Goal: Information Seeking & Learning: Learn about a topic

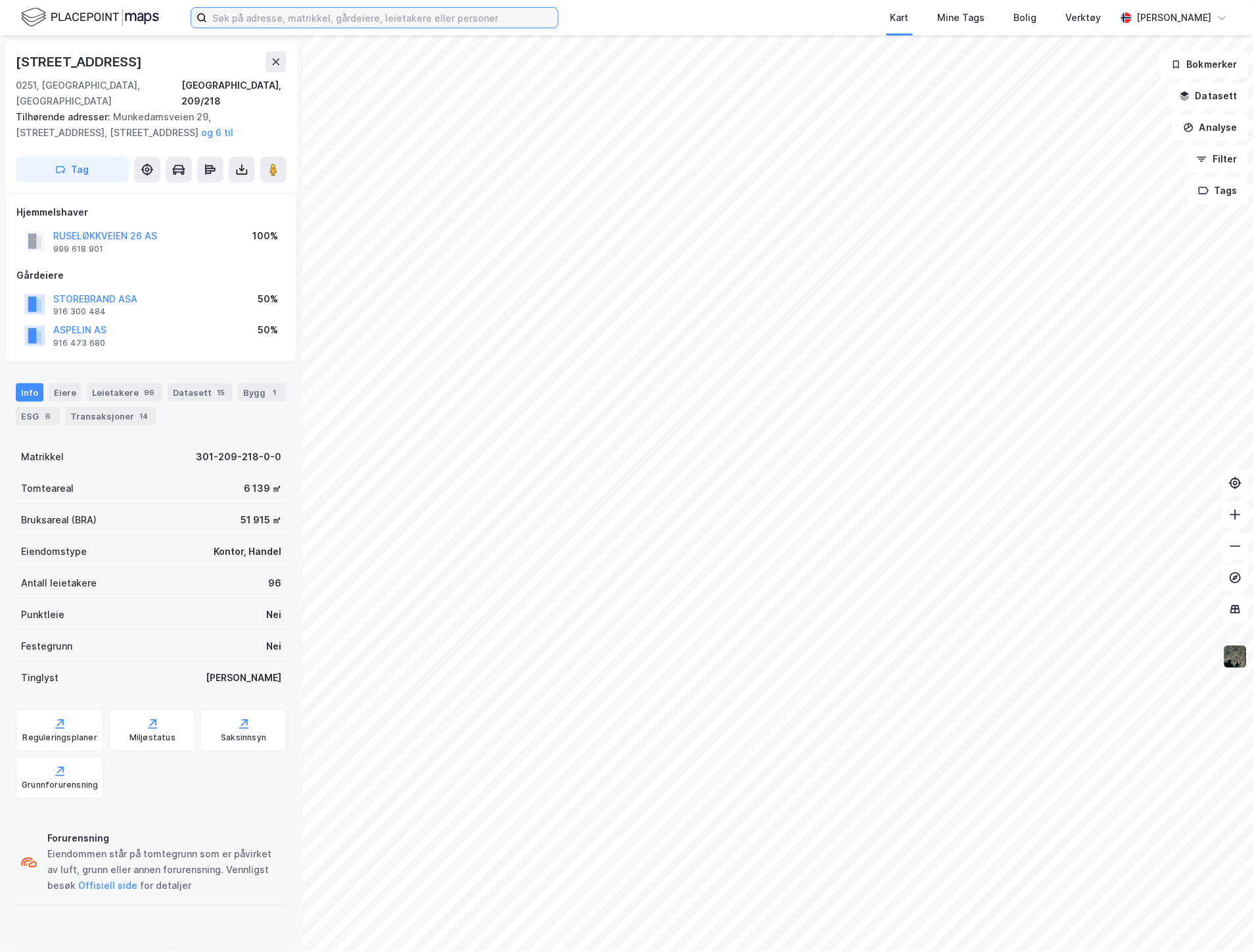
click at [344, 13] on input at bounding box center [382, 18] width 351 height 20
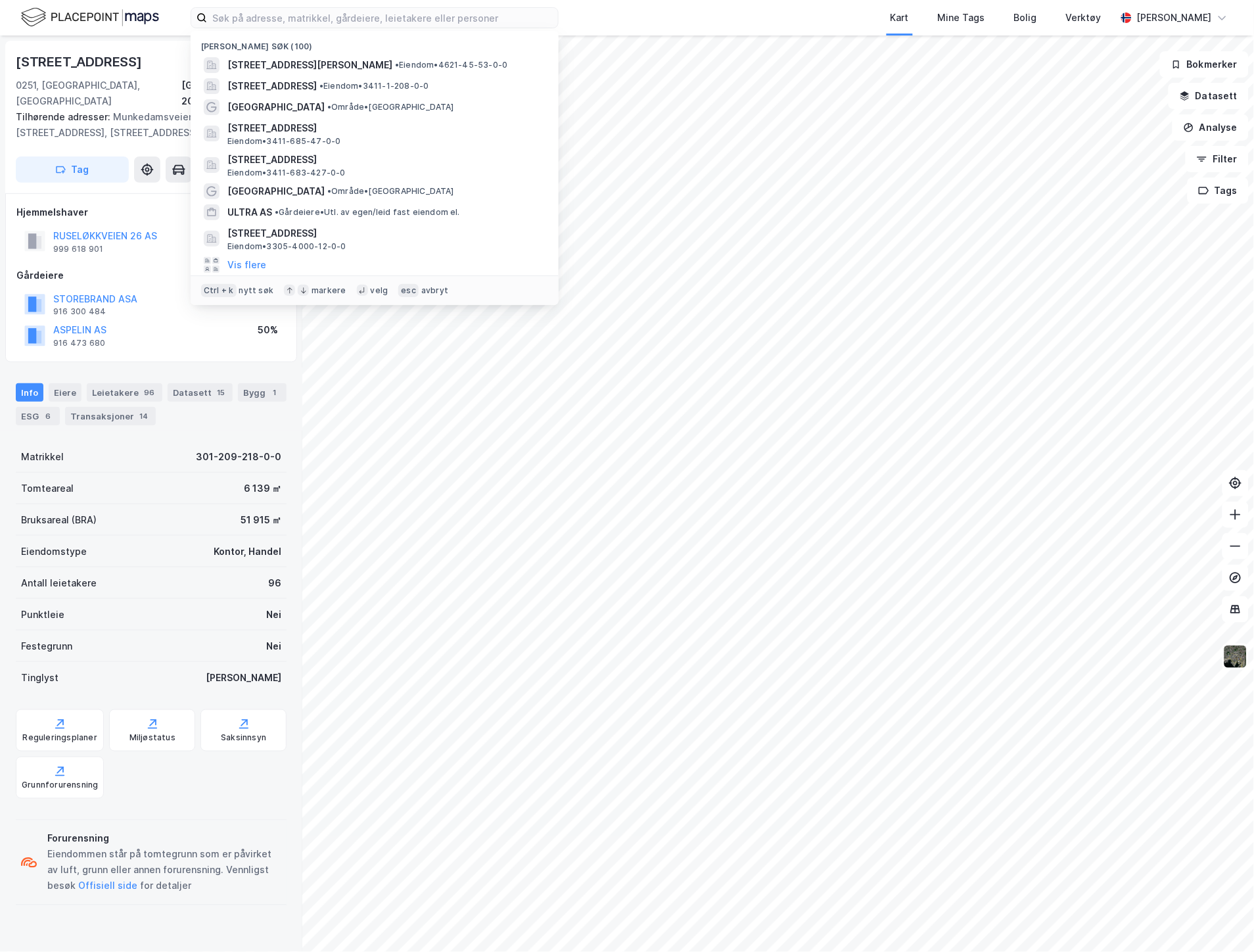
click at [570, 11] on div "Nylige søk (100) [STREET_ADDRESS] • Eiendom • 4621-45-53-0-0 [STREET_ADDRESS], …" at bounding box center [627, 18] width 1254 height 36
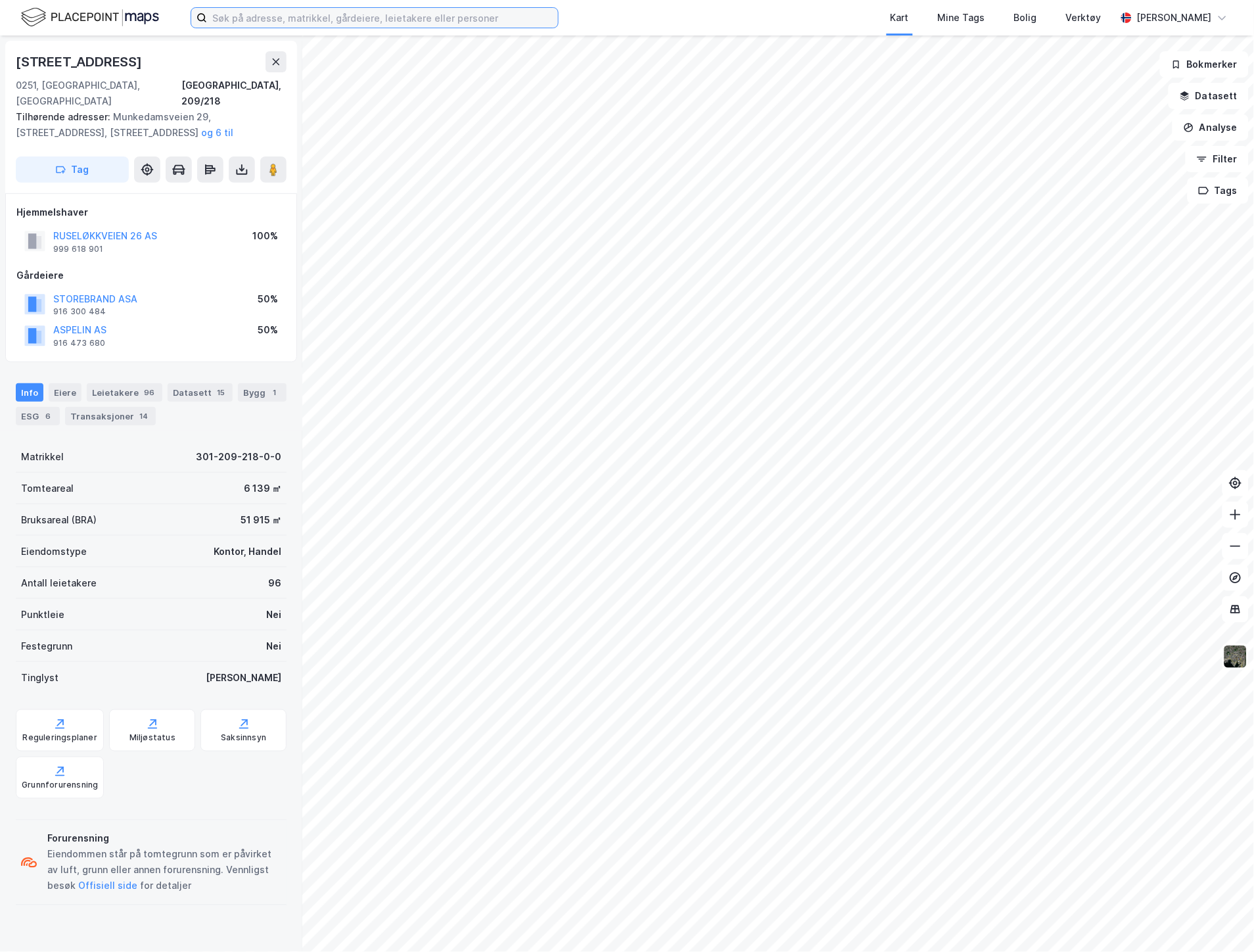
click at [458, 23] on input at bounding box center [382, 18] width 351 height 20
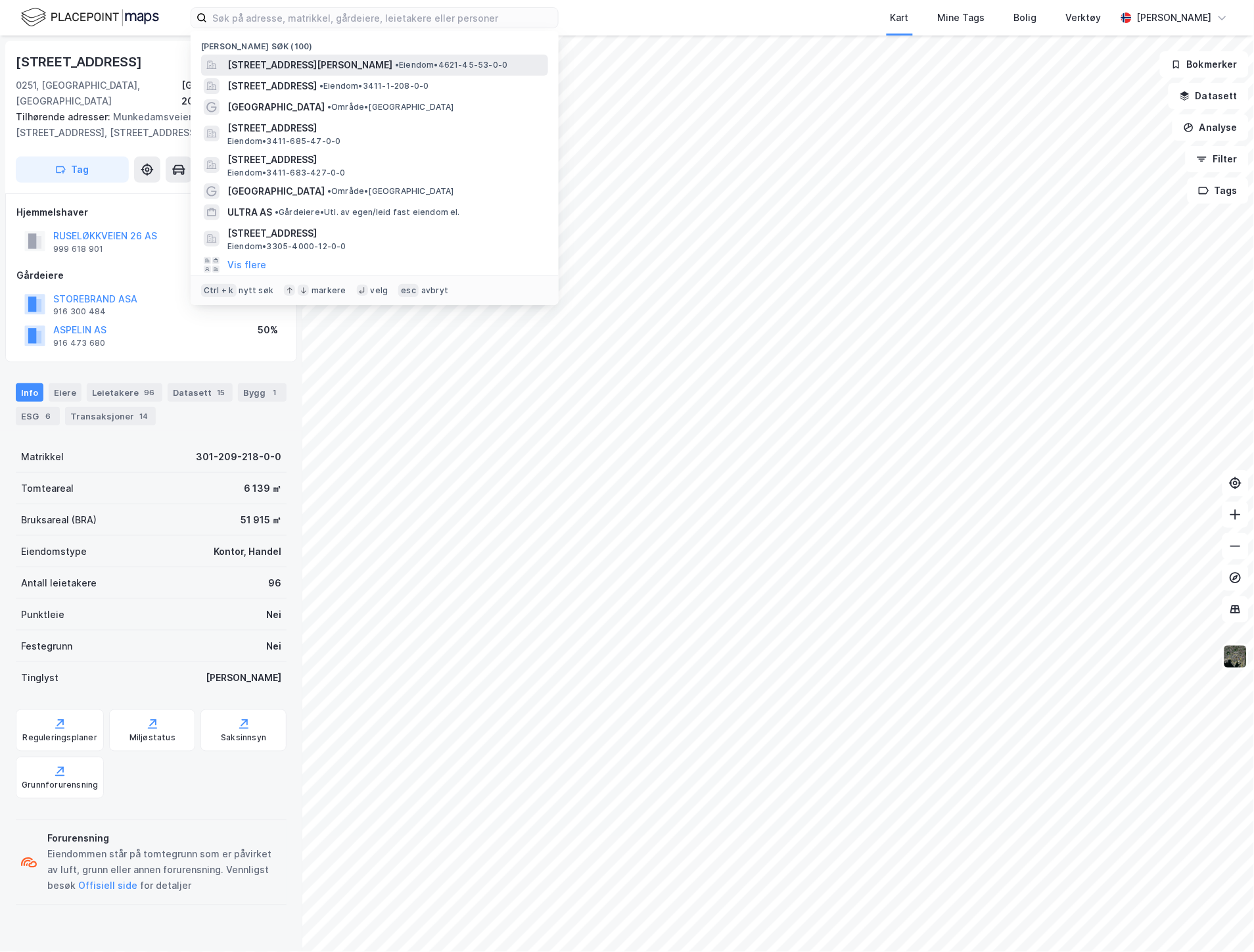
click at [432, 60] on span "• Eiendom • 4621-45-53-0-0" at bounding box center [451, 65] width 113 height 11
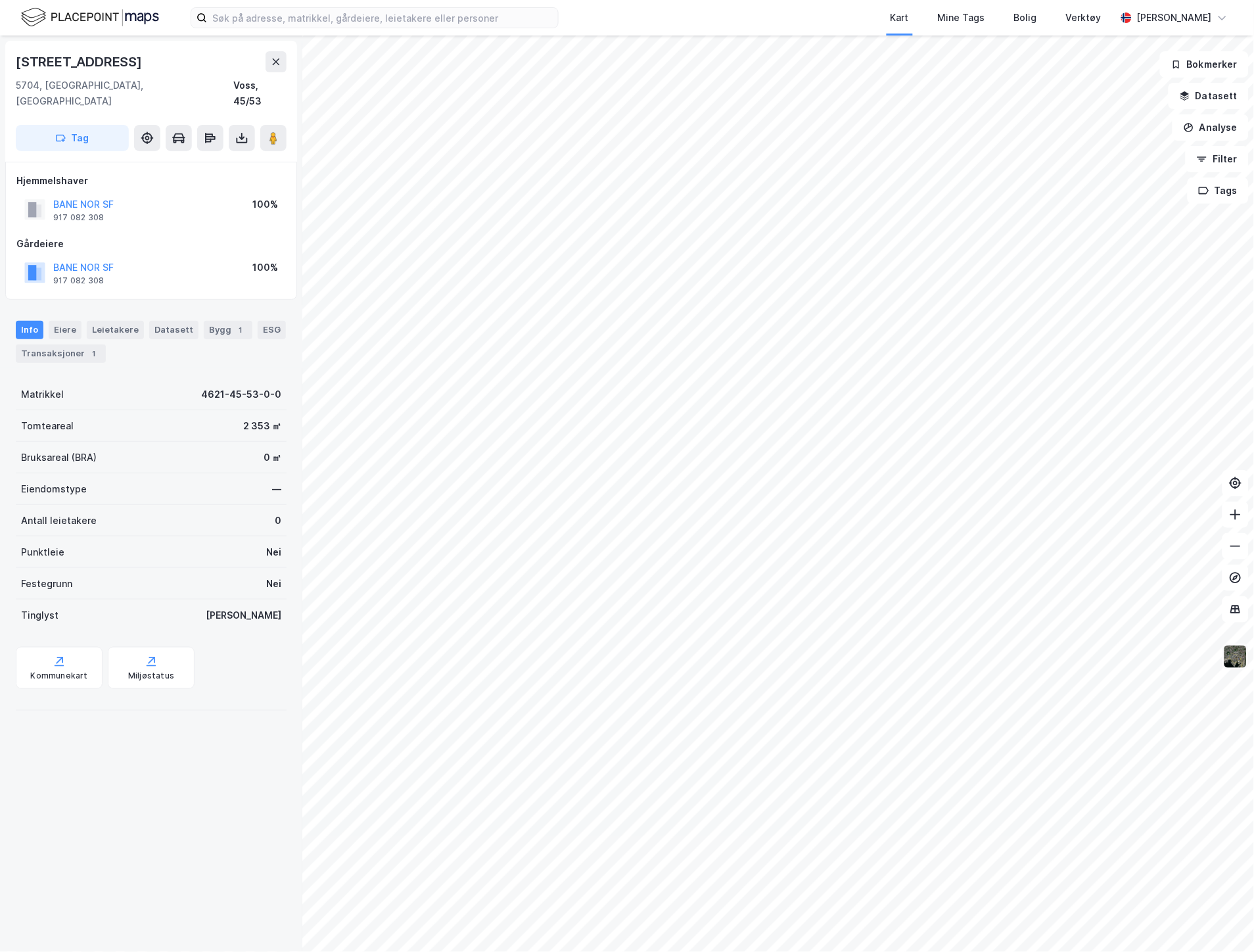
click at [1239, 651] on img at bounding box center [1236, 656] width 25 height 25
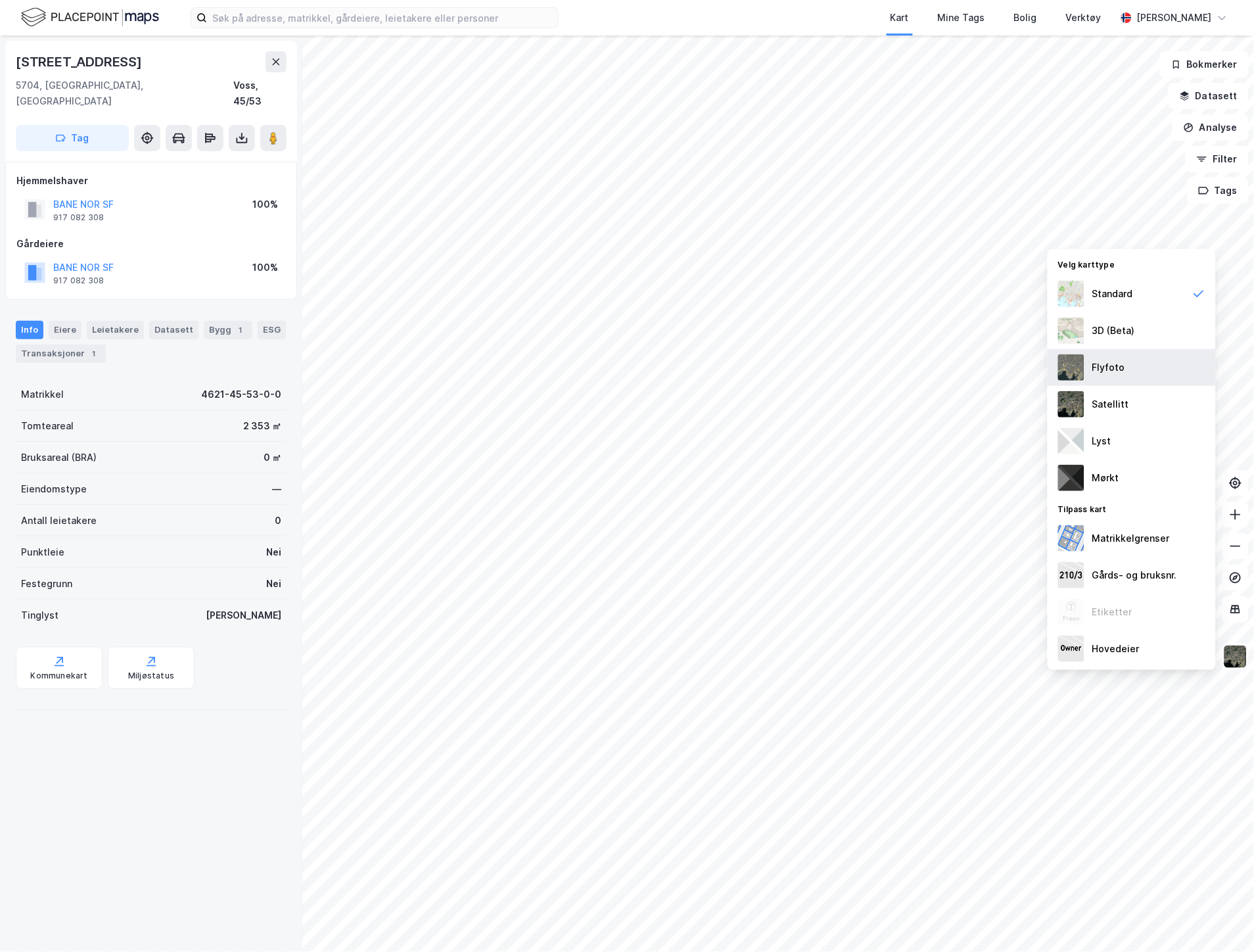
click at [1113, 366] on div "Flyfoto" at bounding box center [1108, 367] width 33 height 16
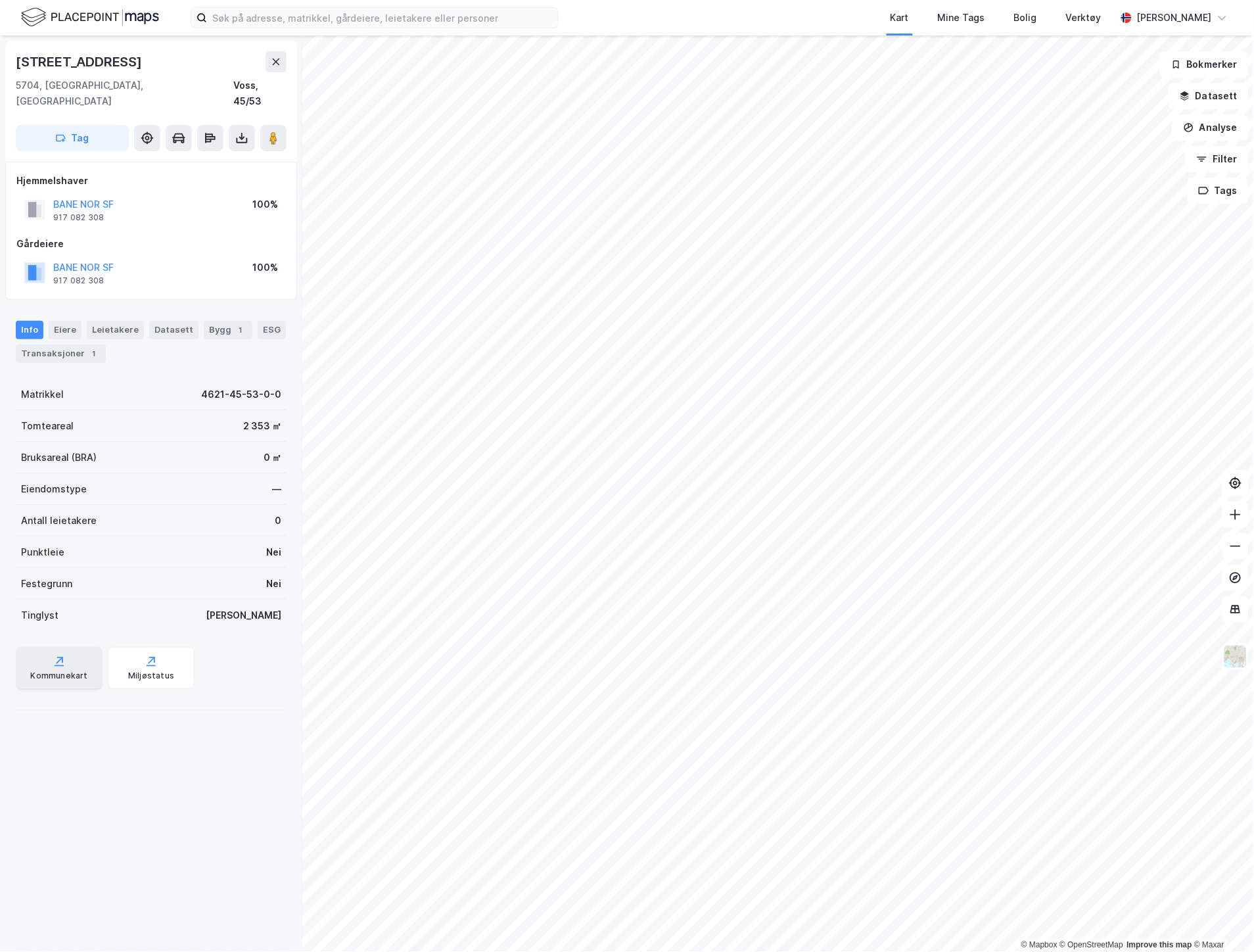
click at [83, 653] on div "Kommunekart" at bounding box center [59, 668] width 87 height 42
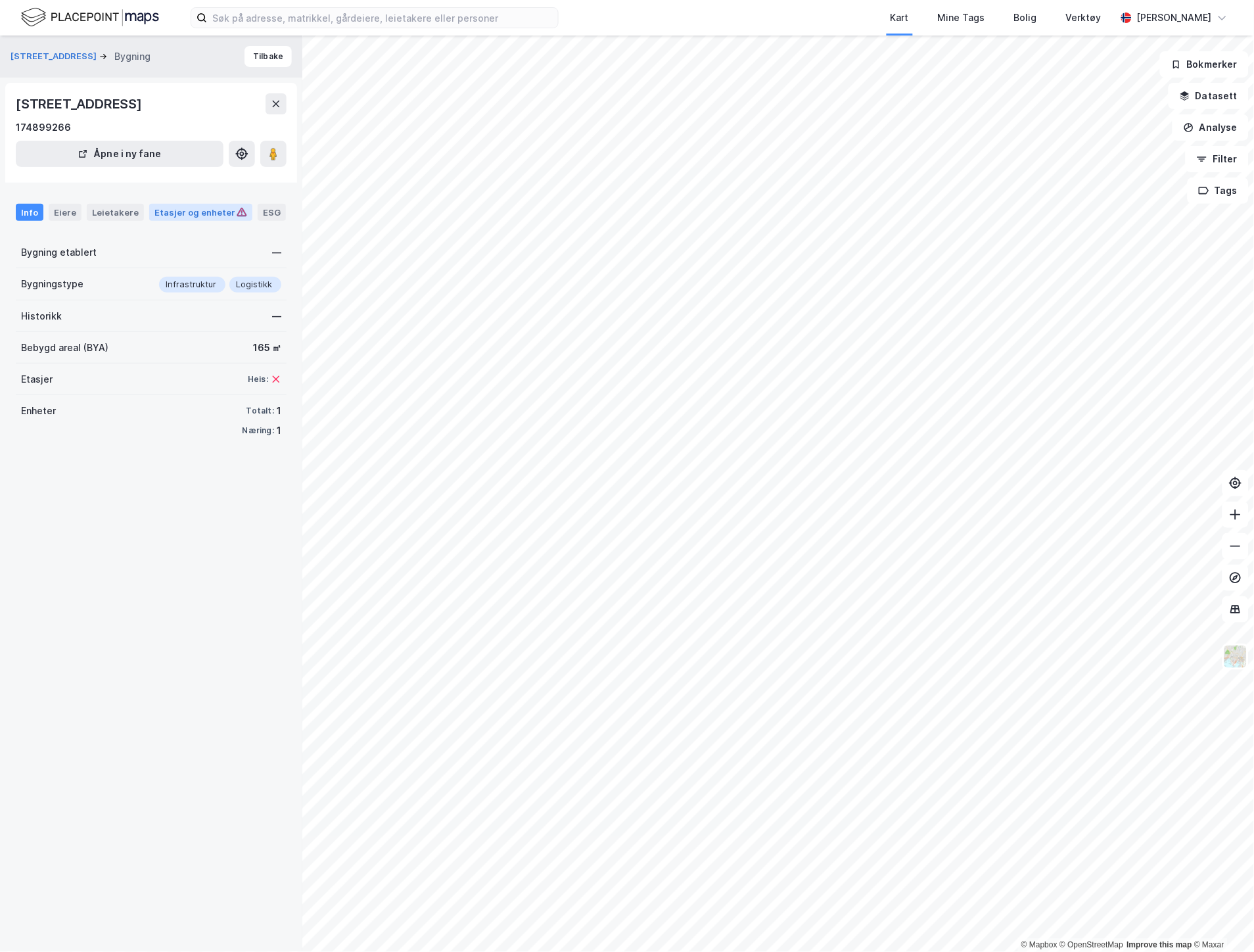
click at [192, 215] on div "Etasjer og enheter" at bounding box center [200, 212] width 93 height 12
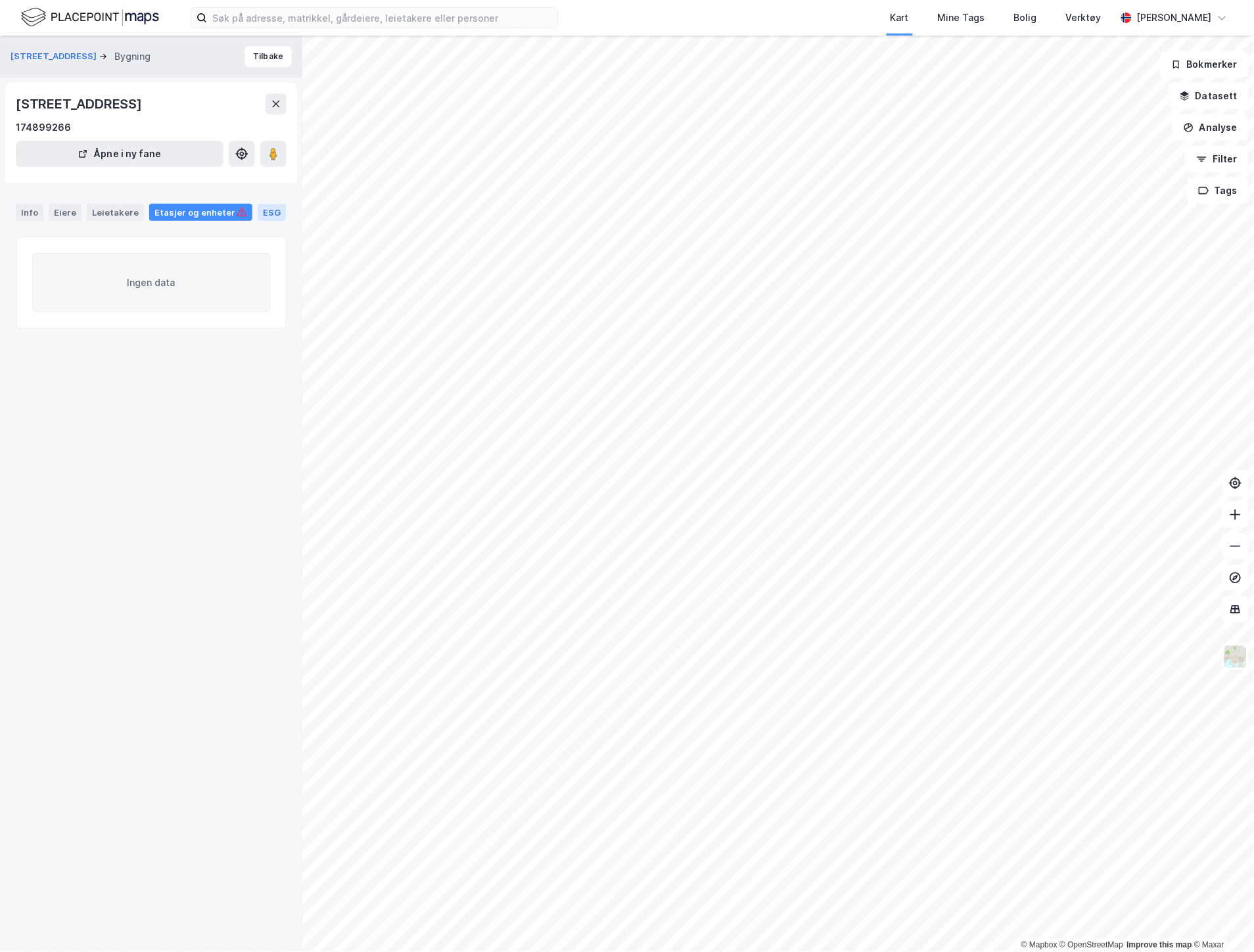
click at [263, 213] on div "ESG" at bounding box center [272, 212] width 28 height 17
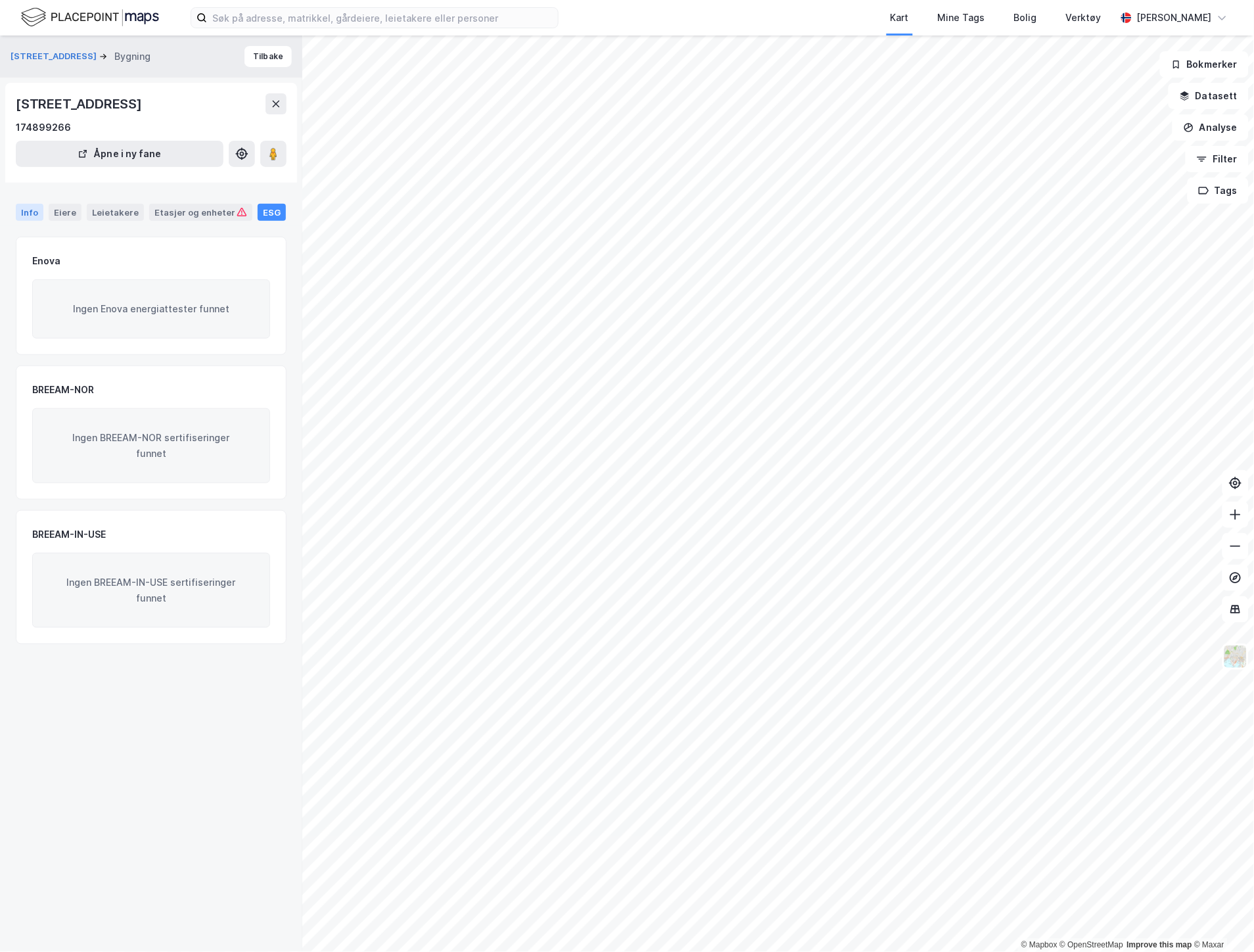
click at [39, 211] on div "Info" at bounding box center [29, 212] width 28 height 17
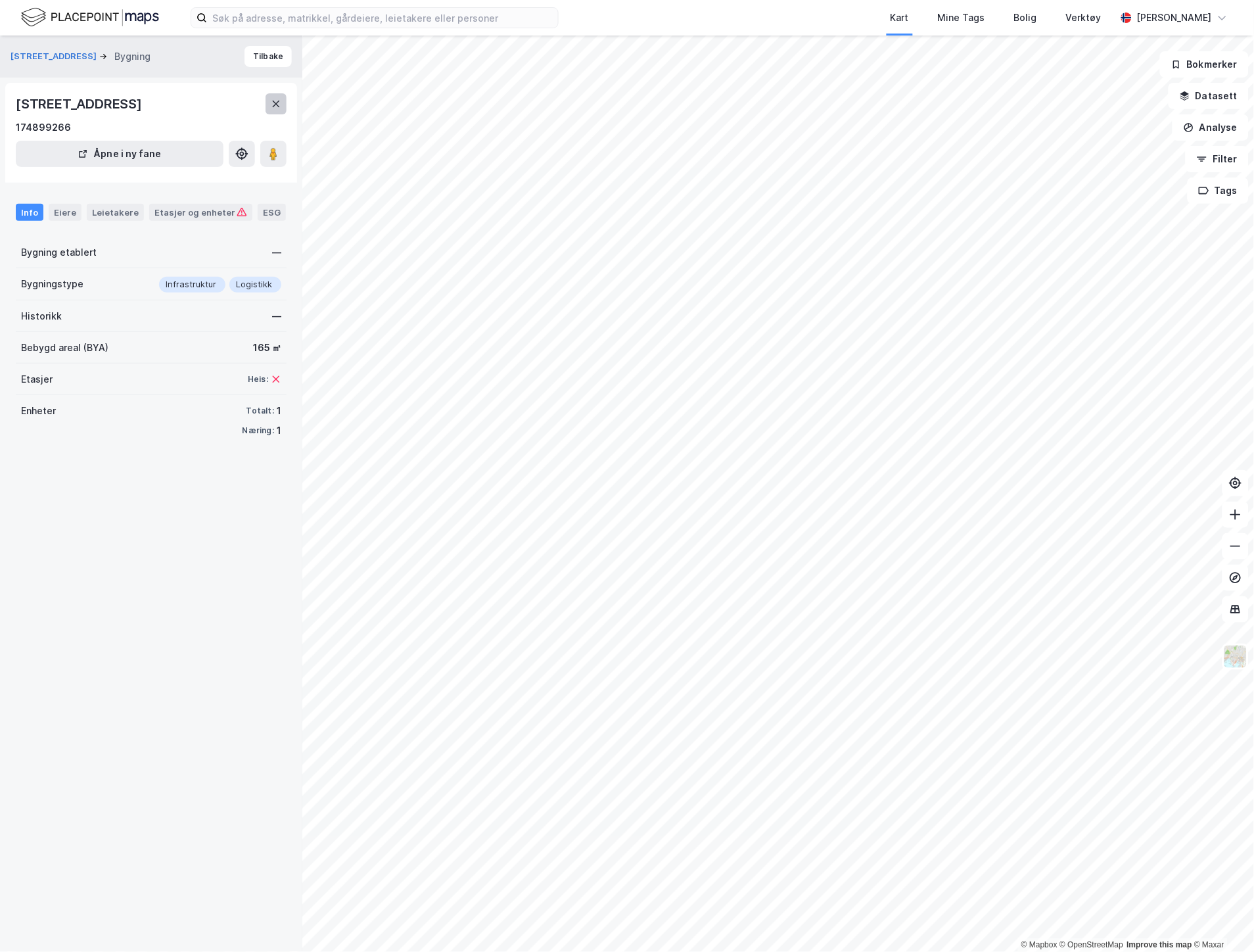
click at [280, 107] on icon at bounding box center [276, 104] width 11 height 11
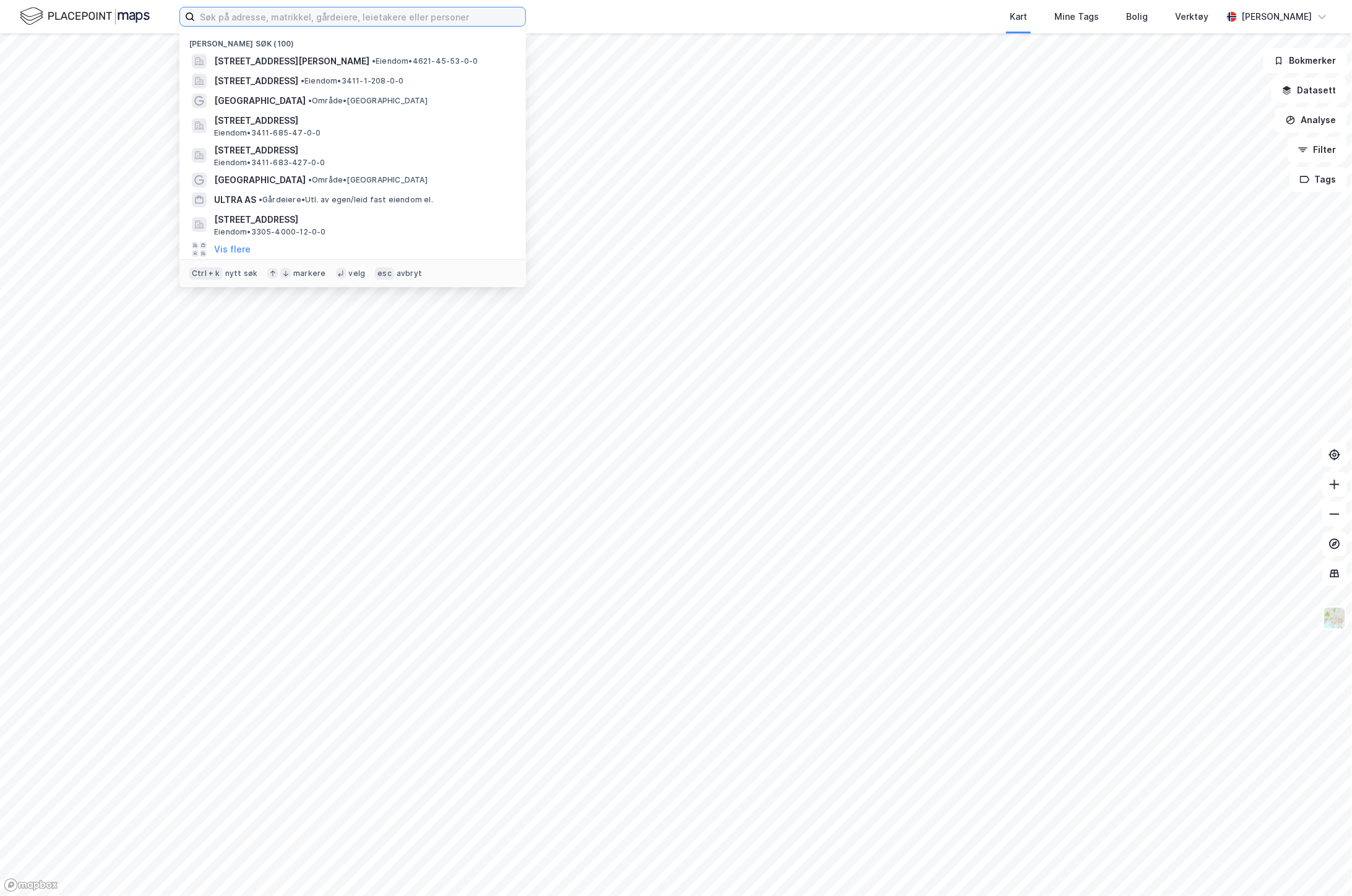
click at [329, 11] on input at bounding box center [360, 17] width 330 height 19
click at [332, 58] on span "[STREET_ADDRESS][PERSON_NAME]" at bounding box center [292, 61] width 156 height 15
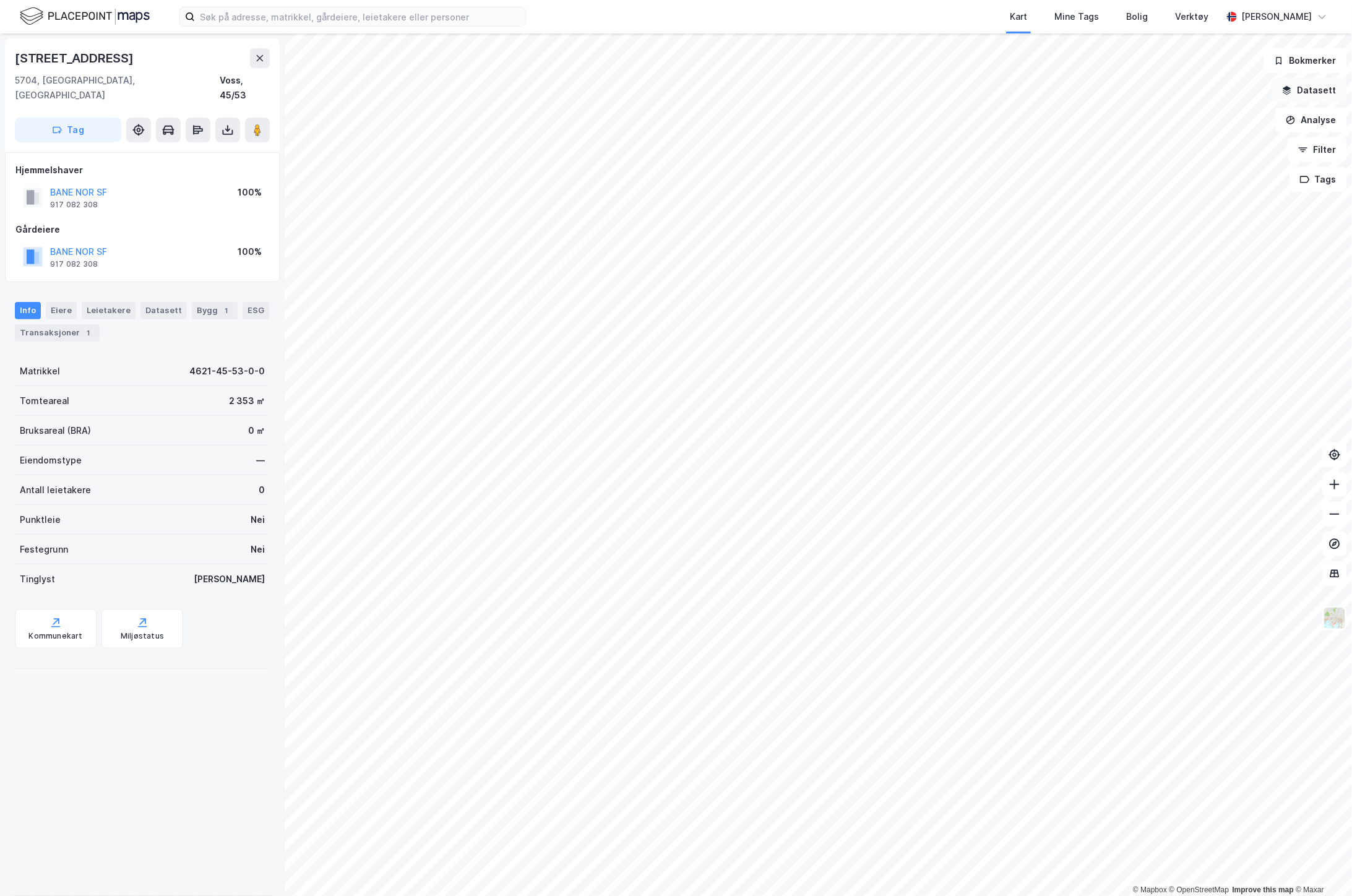
click at [1336, 97] on button "Datasett" at bounding box center [1309, 90] width 75 height 24
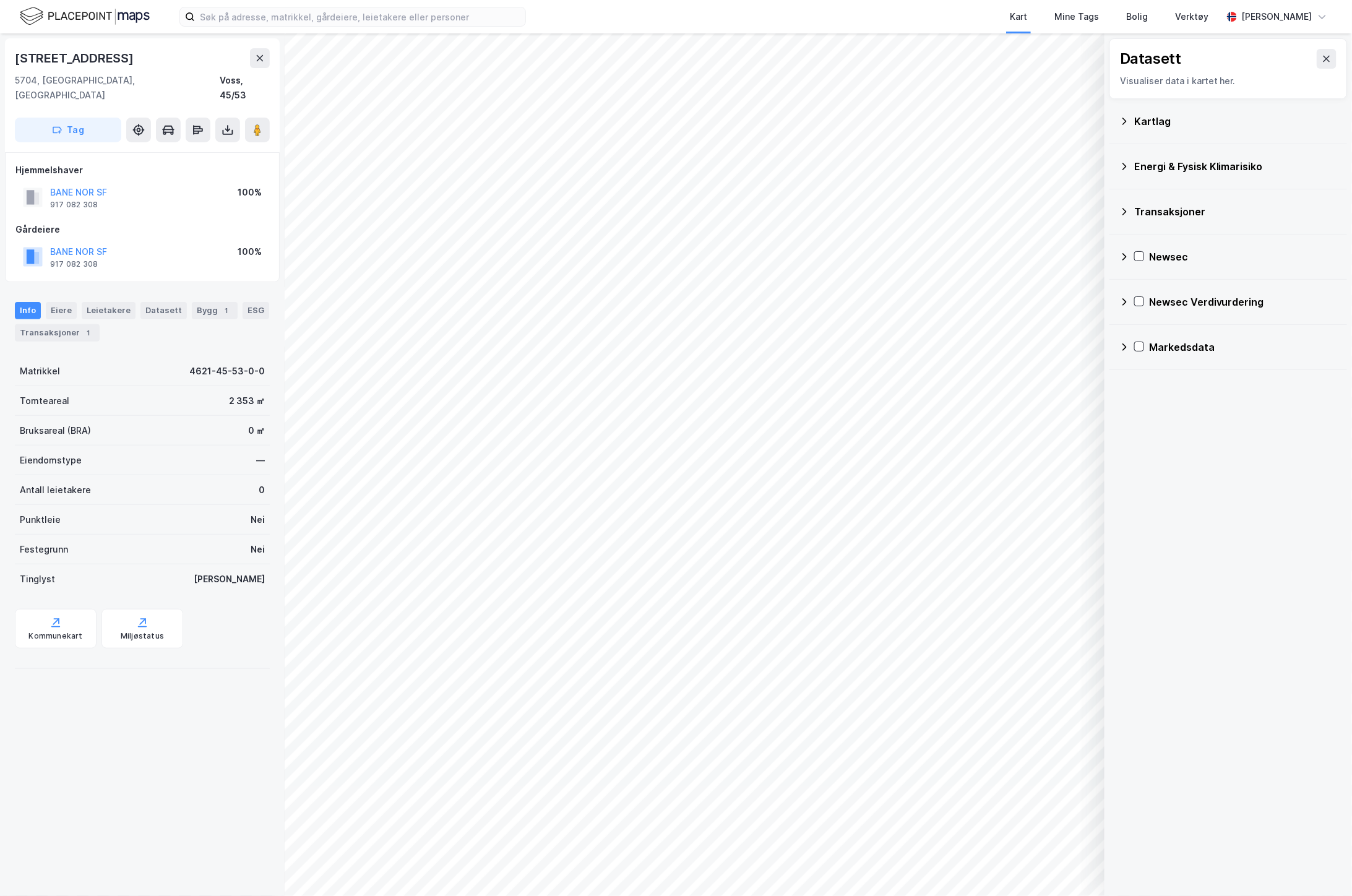
click at [1178, 164] on div "Energi & Fysisk Klimarisiko" at bounding box center [1236, 166] width 203 height 15
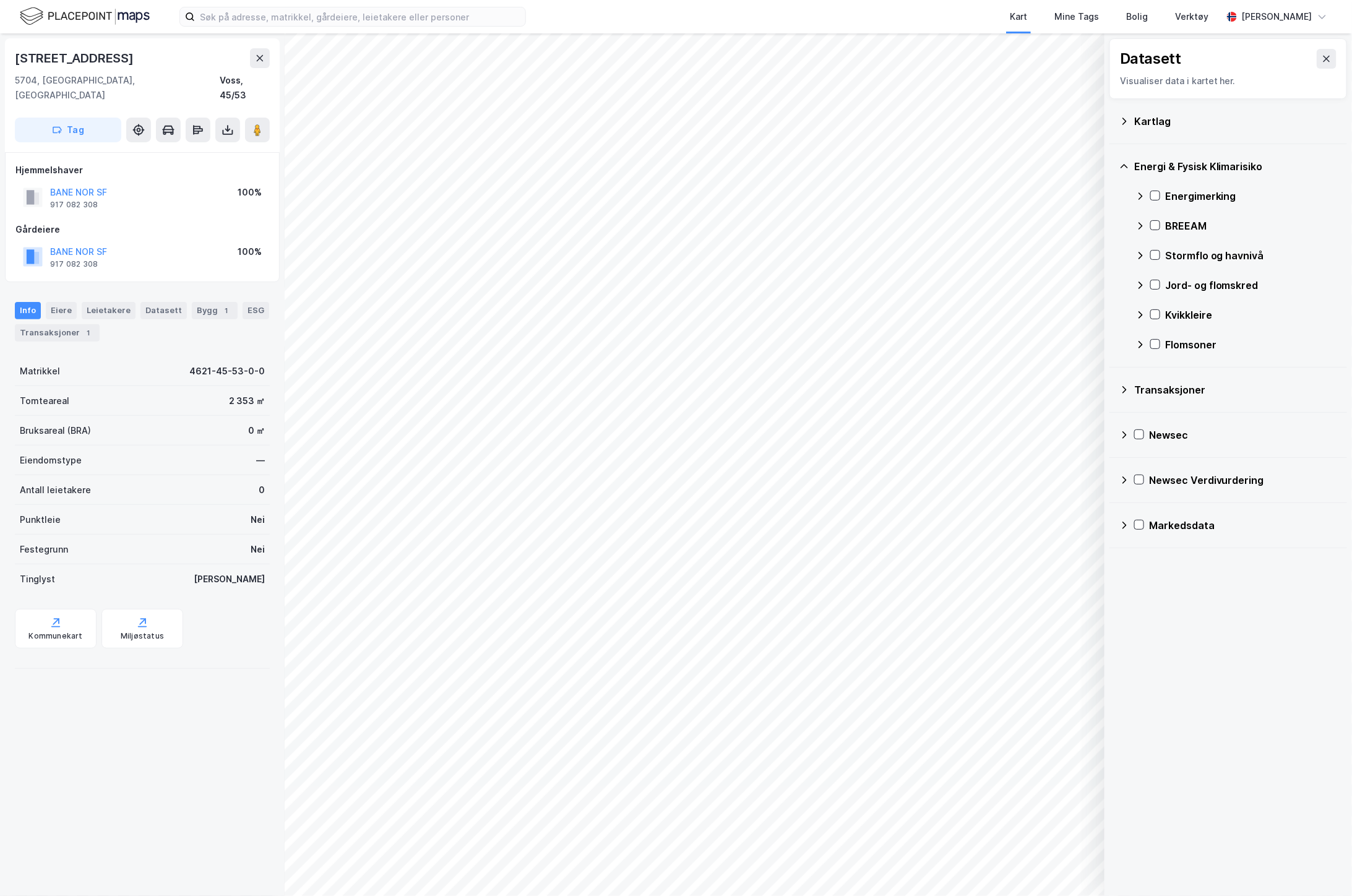
click at [1178, 164] on div "Energi & Fysisk Klimarisiko" at bounding box center [1236, 166] width 203 height 15
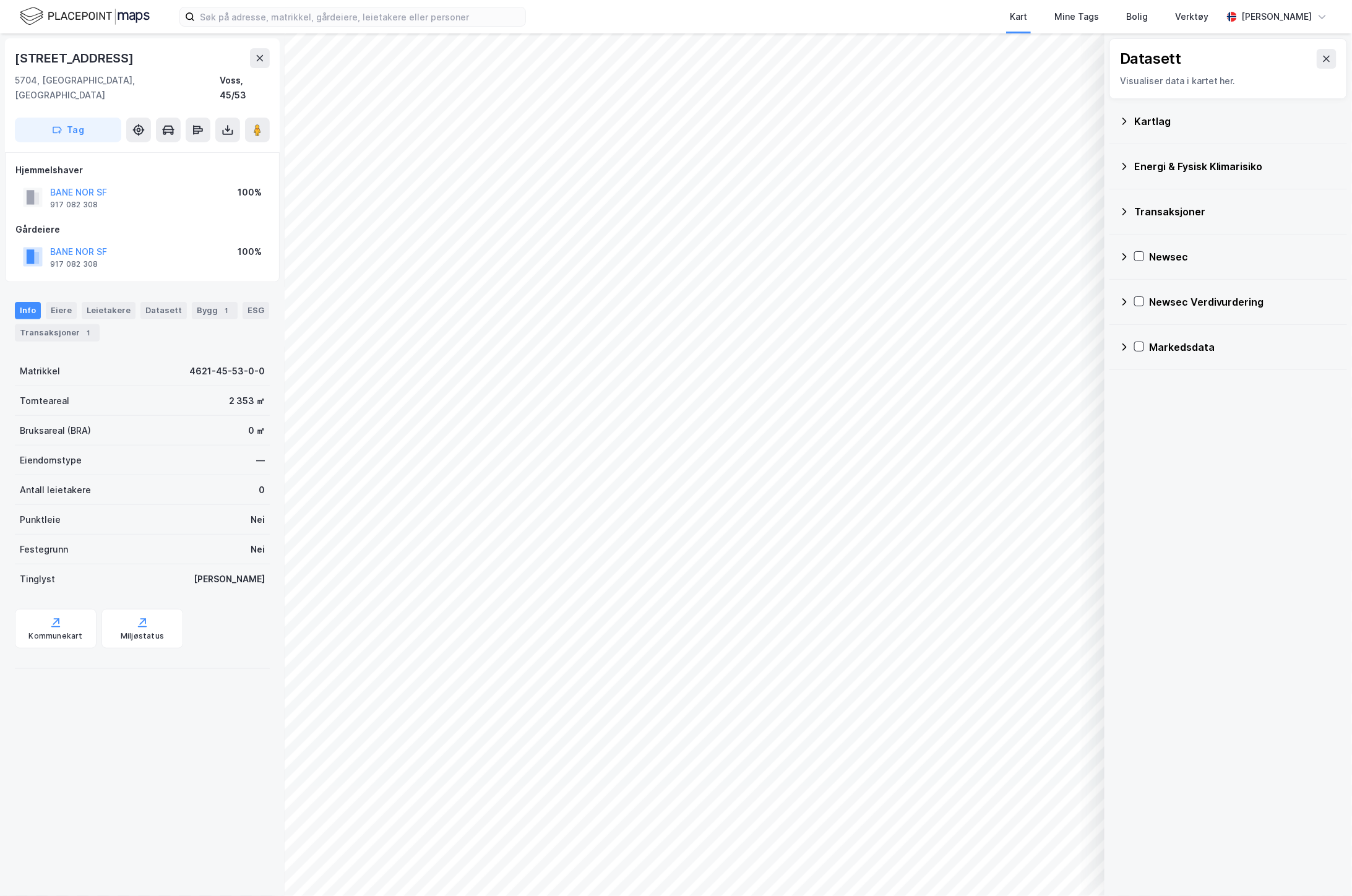
click at [1172, 134] on div "Kartlag" at bounding box center [1228, 121] width 218 height 30
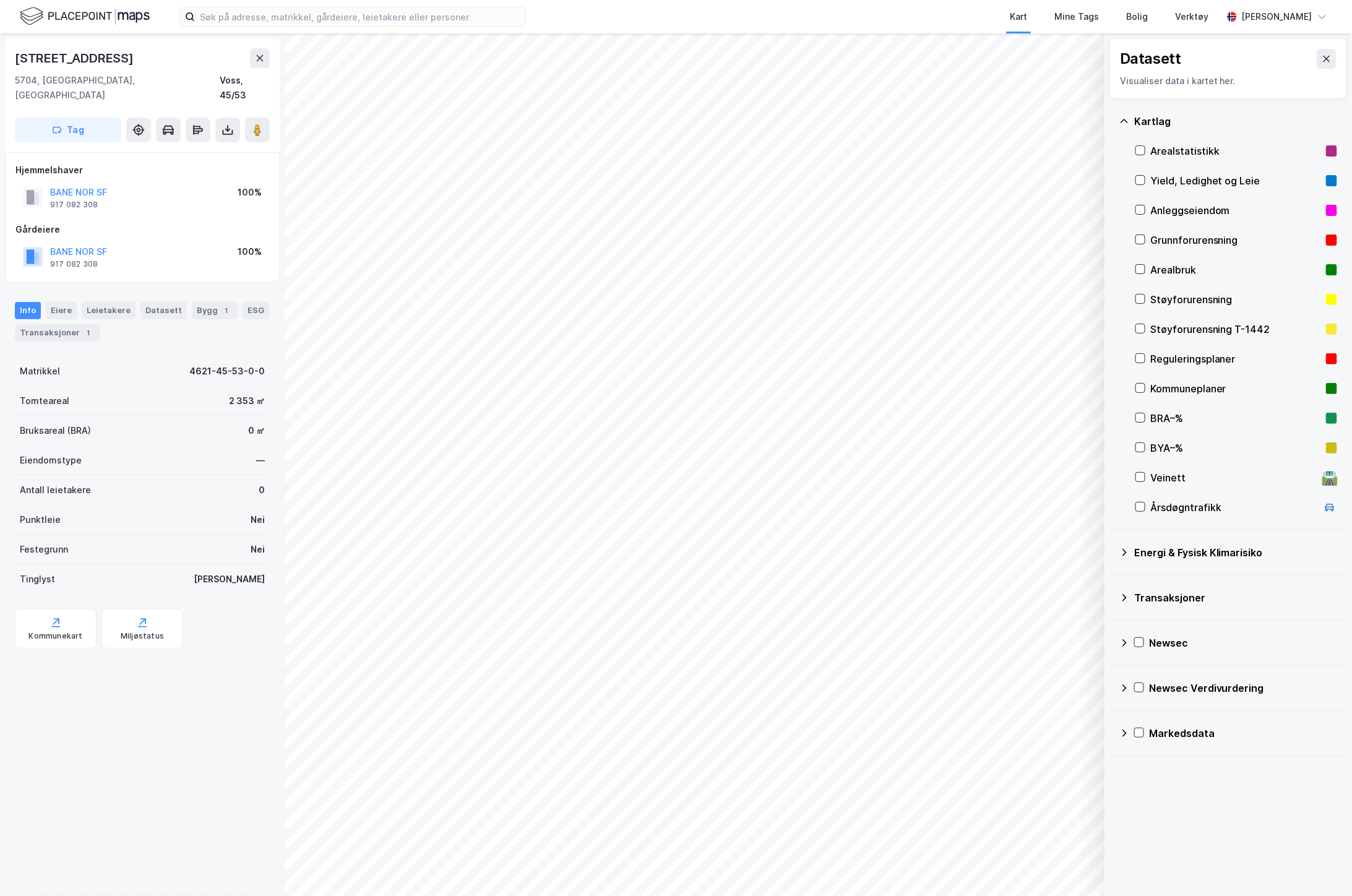
click at [1146, 356] on div "Reguleringsplaner" at bounding box center [1236, 359] width 202 height 30
click at [1177, 358] on div "Reguleringsplaner" at bounding box center [1235, 358] width 171 height 15
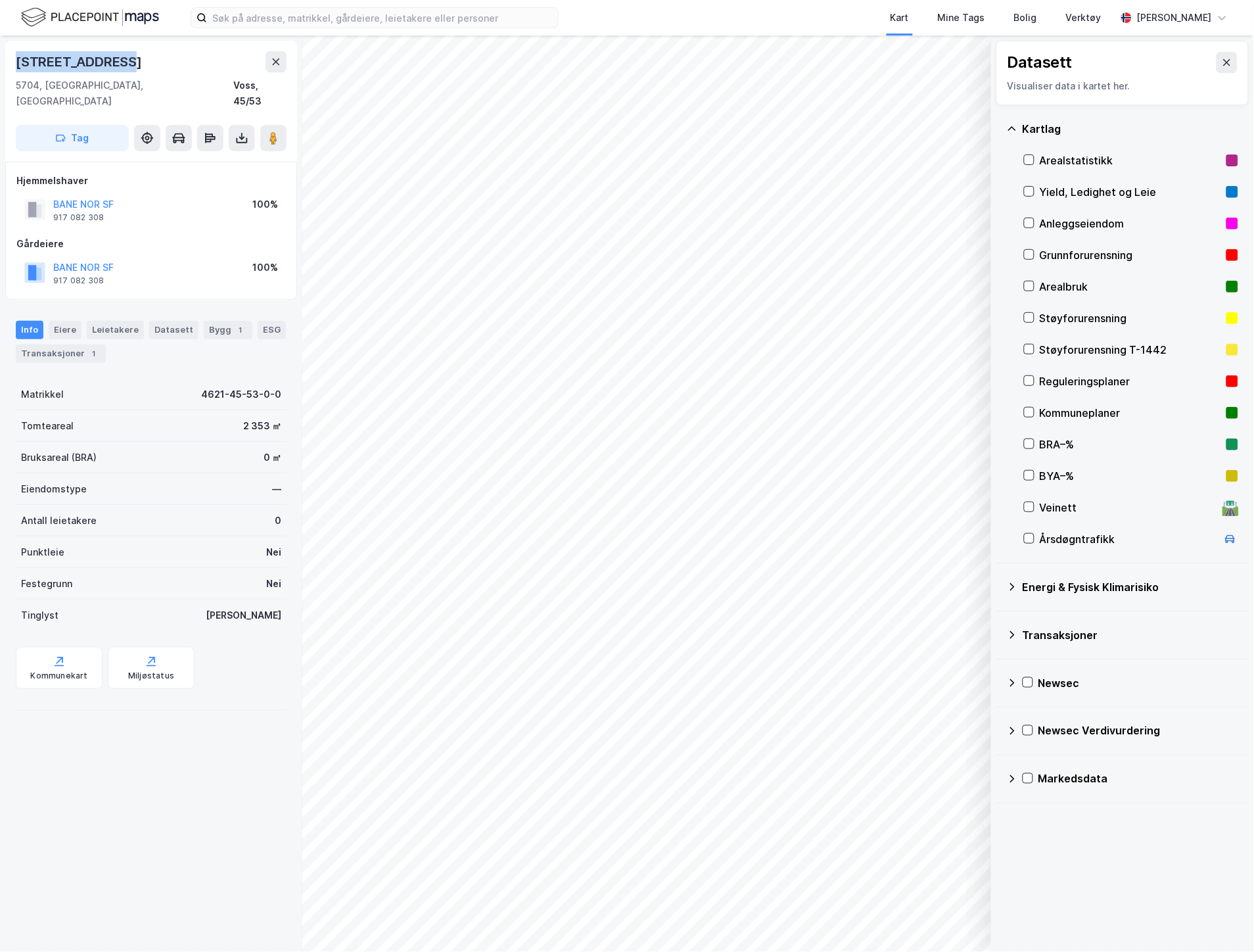
drag, startPoint x: 124, startPoint y: 60, endPoint x: 14, endPoint y: 60, distance: 110.0
click at [14, 60] on div "Evangervegen 19 5704, Voss, Vestland Voss, 45/53 Tag" at bounding box center [150, 101] width 291 height 121
copy div "[STREET_ADDRESS]"
